Goal: Navigation & Orientation: Find specific page/section

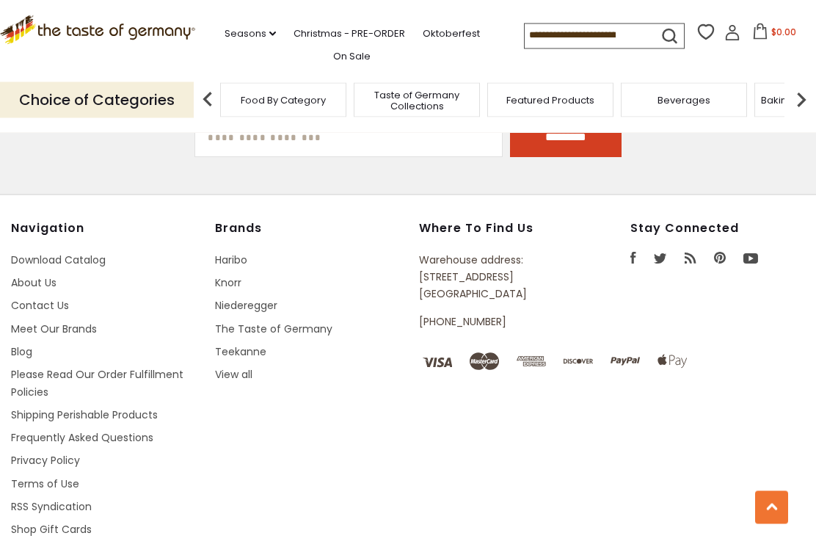
scroll to position [2028, 0]
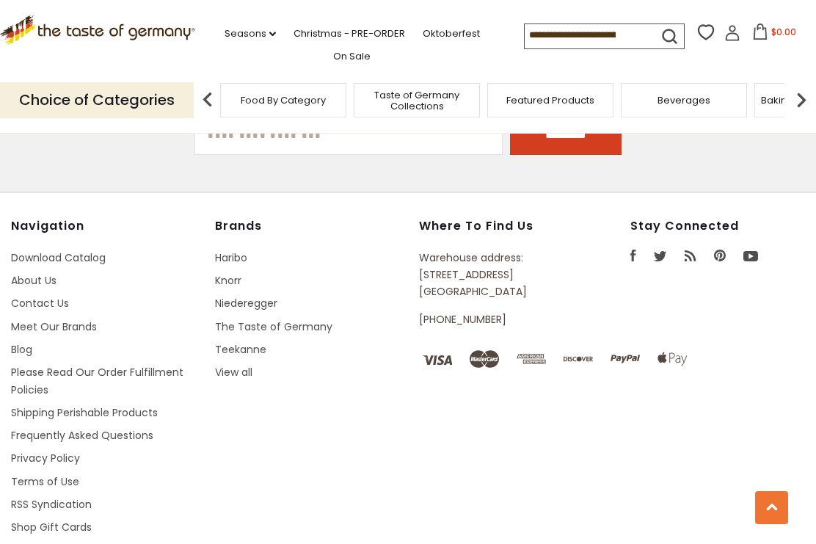
click at [238, 365] on link "View all" at bounding box center [233, 372] width 37 height 15
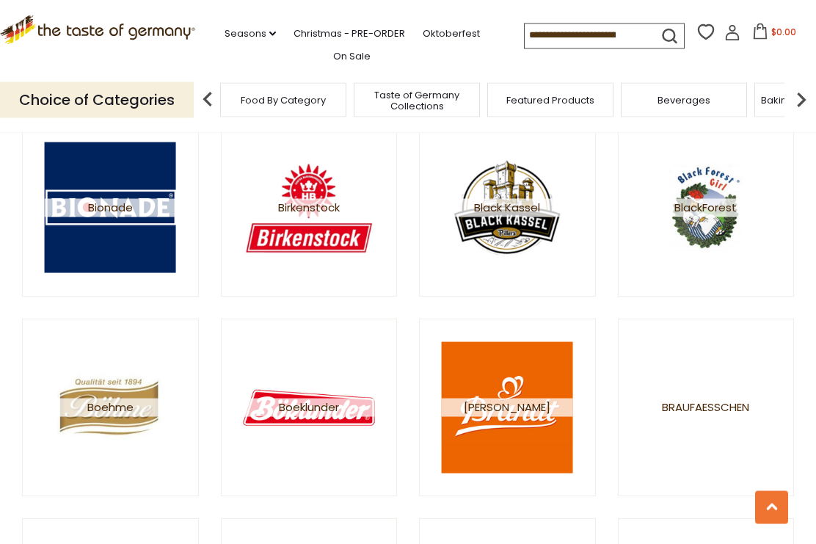
scroll to position [1609, 0]
click at [319, 233] on img at bounding box center [308, 207] width 131 height 131
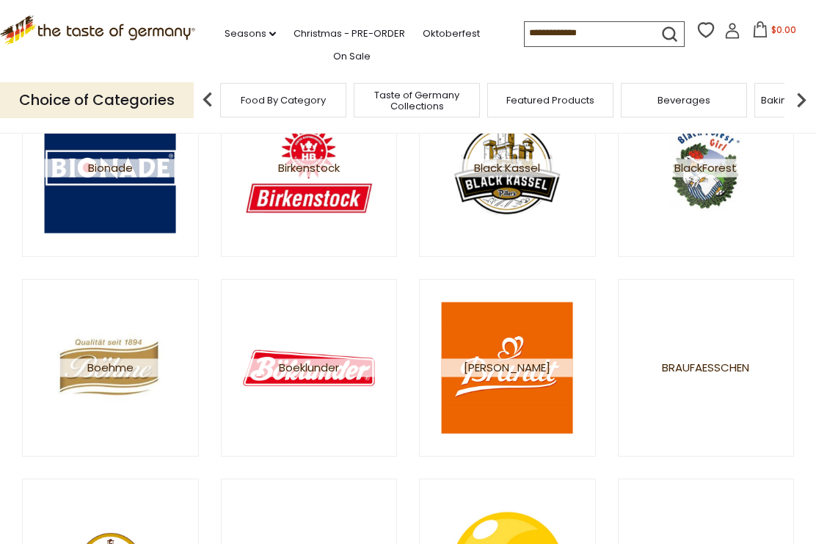
scroll to position [1649, 0]
click at [324, 70] on div "Choice of Categories Food By Category Taste of Germany Collections Featured Pro…" at bounding box center [408, 100] width 816 height 65
click at [262, 70] on div "Choice of Categories Food By Category Taste of Germany Collections Featured Pro…" at bounding box center [408, 100] width 816 height 65
